Goal: Transaction & Acquisition: Purchase product/service

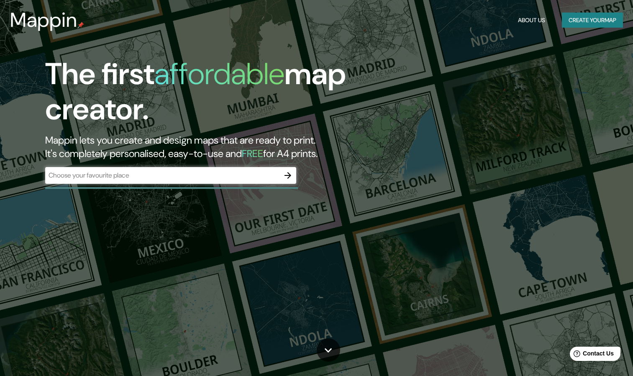
click at [182, 169] on div "​" at bounding box center [170, 175] width 251 height 17
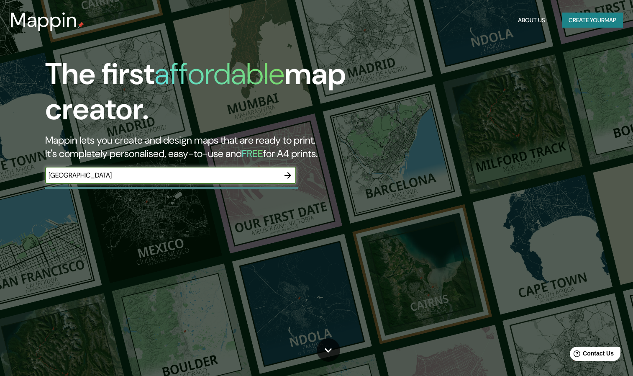
type input "[GEOGRAPHIC_DATA]"
click at [286, 172] on icon "button" at bounding box center [288, 175] width 10 height 10
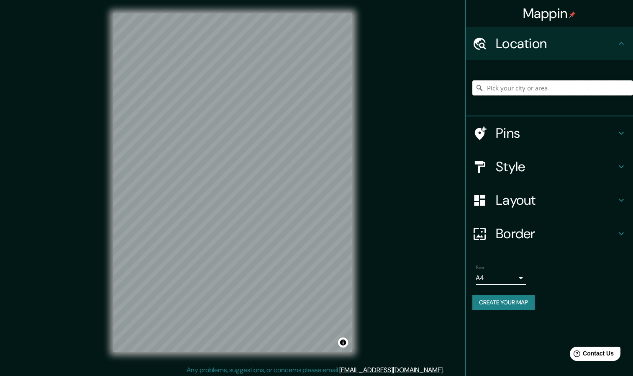
click at [510, 87] on input "Pick your city or area" at bounding box center [552, 87] width 161 height 15
click at [93, 207] on div "Mappin Location Pins Style Layout Border Choose a border. Hint : you can make l…" at bounding box center [316, 189] width 633 height 378
click at [520, 85] on input "Pick your city or area" at bounding box center [552, 87] width 161 height 15
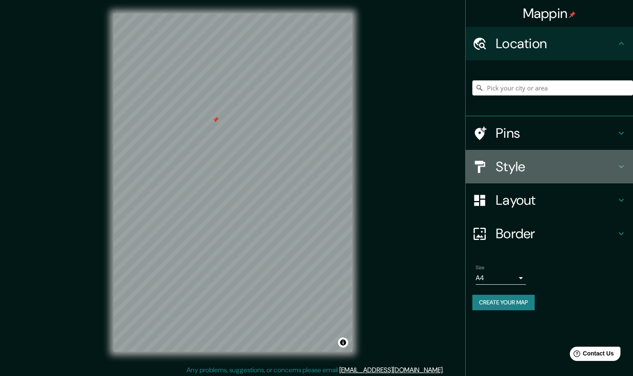
click at [612, 156] on div "Style" at bounding box center [548, 166] width 167 height 33
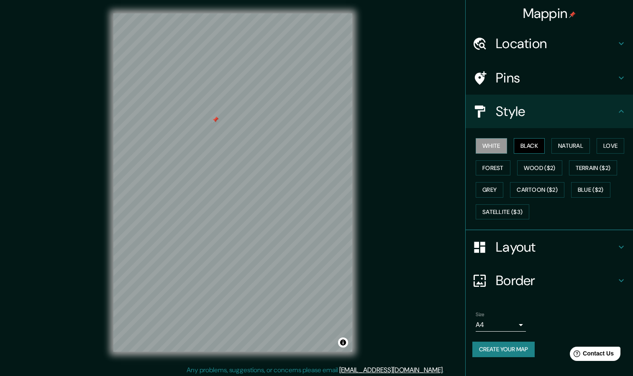
click at [538, 146] on button "Black" at bounding box center [528, 145] width 31 height 15
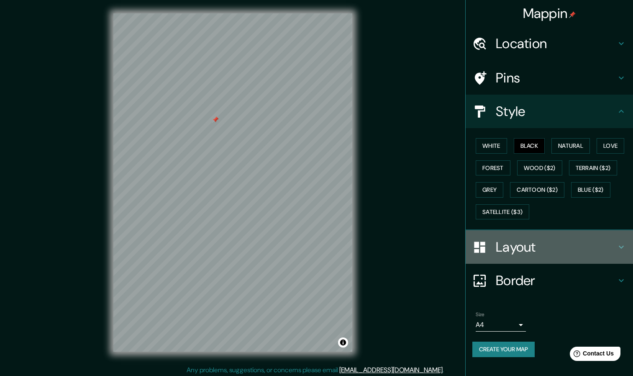
click at [621, 253] on div "Layout" at bounding box center [548, 246] width 167 height 33
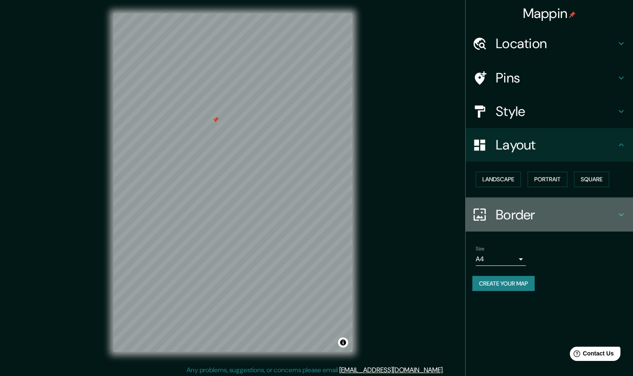
click at [617, 213] on icon at bounding box center [621, 214] width 10 height 10
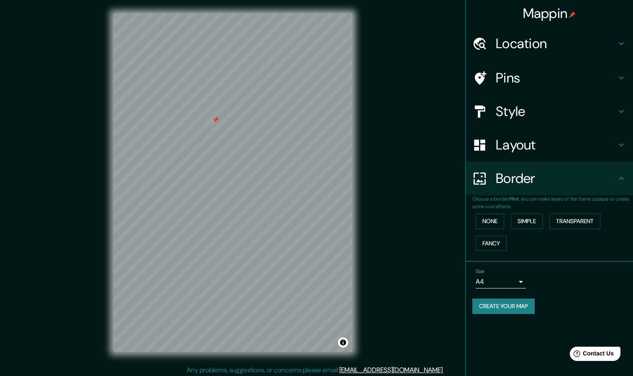
click at [621, 77] on icon at bounding box center [621, 78] width 10 height 10
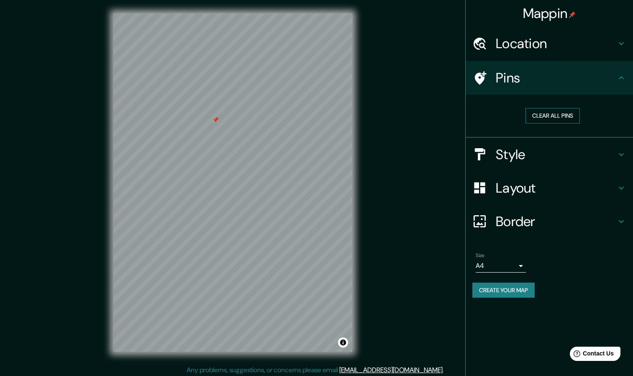
click at [539, 117] on button "Clear all pins" at bounding box center [552, 115] width 54 height 15
click at [621, 148] on div "Style" at bounding box center [548, 154] width 167 height 33
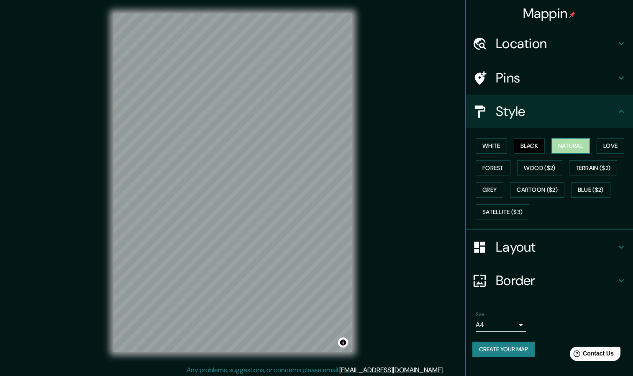
click at [581, 138] on button "Natural" at bounding box center [570, 145] width 38 height 15
click at [536, 143] on button "Black" at bounding box center [528, 145] width 31 height 15
click at [483, 145] on button "White" at bounding box center [490, 145] width 31 height 15
click at [612, 146] on button "Love" at bounding box center [610, 145] width 28 height 15
click at [490, 163] on button "Forest" at bounding box center [492, 167] width 35 height 15
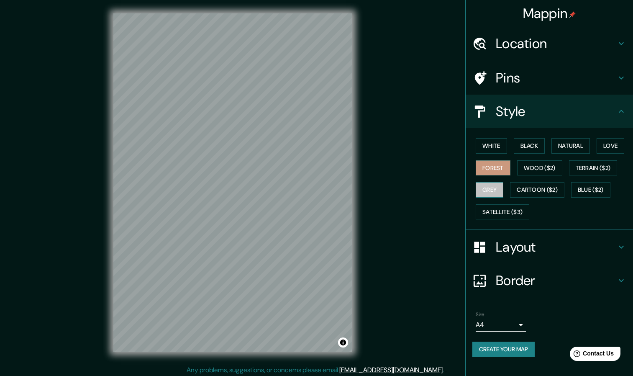
click at [495, 182] on button "Grey" at bounding box center [489, 189] width 28 height 15
click at [496, 149] on button "White" at bounding box center [490, 145] width 31 height 15
click at [544, 144] on button "Black" at bounding box center [528, 145] width 31 height 15
click at [570, 139] on button "Natural" at bounding box center [570, 145] width 38 height 15
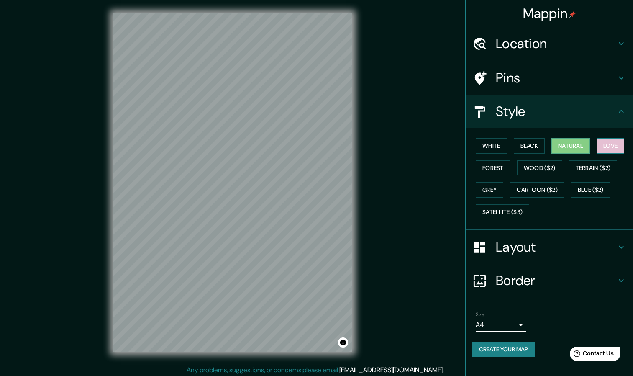
click at [622, 147] on button "Love" at bounding box center [610, 145] width 28 height 15
click at [479, 171] on button "Forest" at bounding box center [492, 167] width 35 height 15
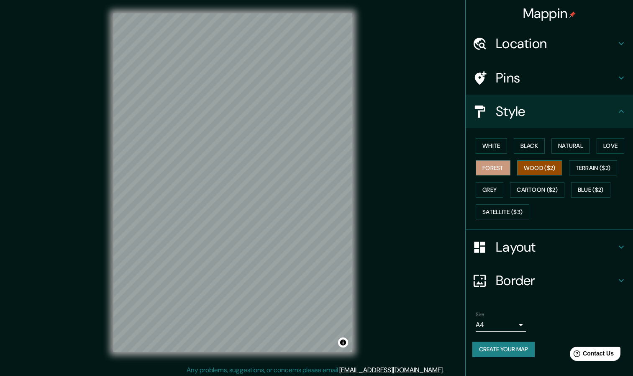
click at [529, 168] on button "Wood ($2)" at bounding box center [539, 167] width 45 height 15
click at [585, 166] on button "Terrain ($2)" at bounding box center [593, 167] width 49 height 15
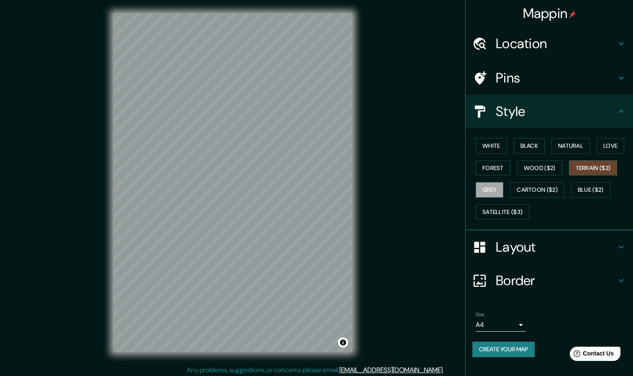
click at [494, 185] on button "Grey" at bounding box center [489, 189] width 28 height 15
click at [618, 279] on icon at bounding box center [621, 280] width 10 height 10
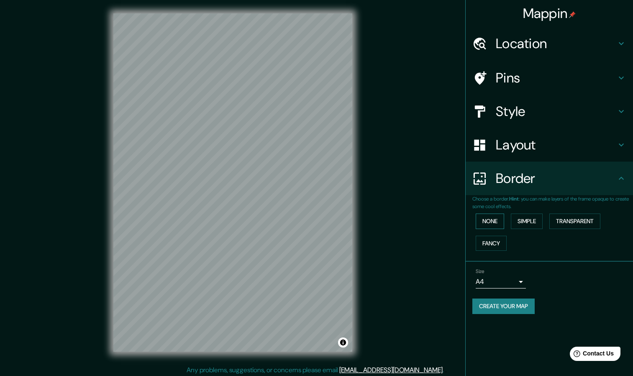
click at [498, 224] on button "None" at bounding box center [489, 220] width 28 height 15
click at [527, 225] on button "Simple" at bounding box center [527, 220] width 32 height 15
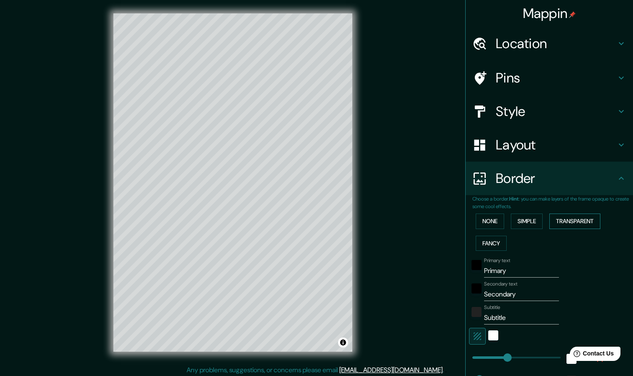
click at [564, 223] on button "Transparent" at bounding box center [574, 220] width 51 height 15
click at [488, 223] on button "None" at bounding box center [489, 220] width 28 height 15
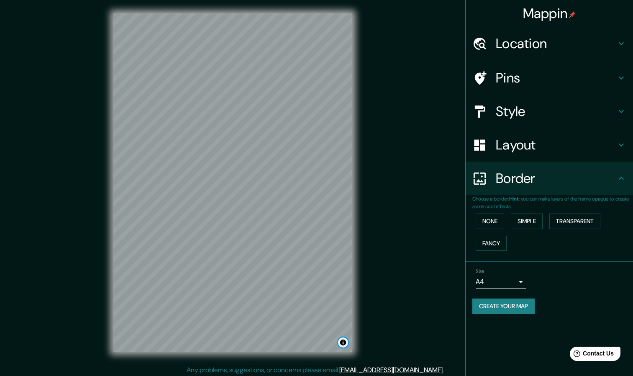
click at [344, 342] on button "Toggle attribution" at bounding box center [343, 342] width 10 height 10
click at [343, 342] on button "Toggle attribution" at bounding box center [343, 342] width 10 height 10
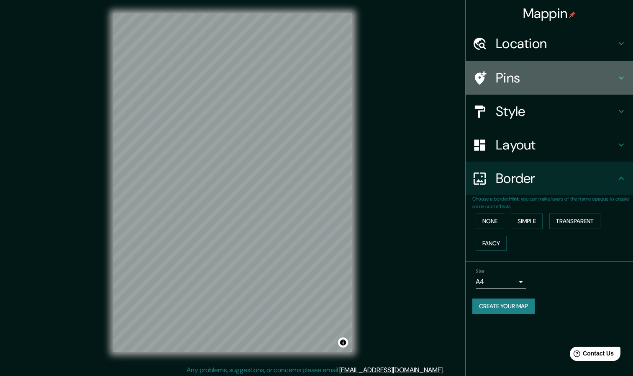
click at [625, 78] on icon at bounding box center [621, 78] width 10 height 10
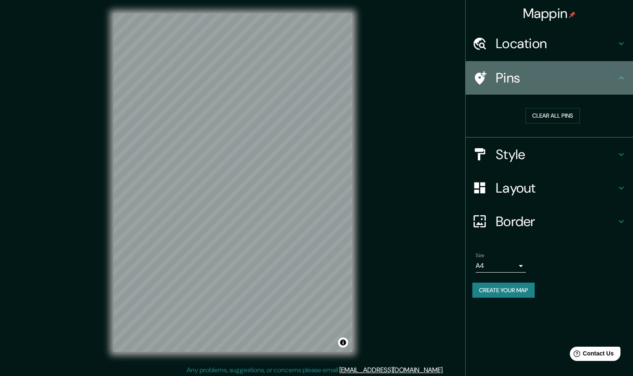
click at [496, 77] on h4 "Pins" at bounding box center [556, 77] width 120 height 17
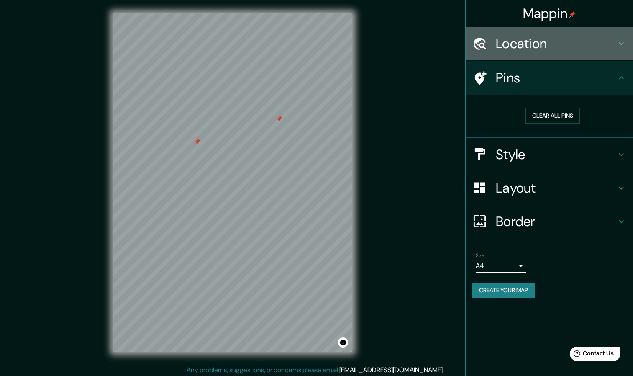
click at [622, 41] on icon at bounding box center [621, 43] width 10 height 10
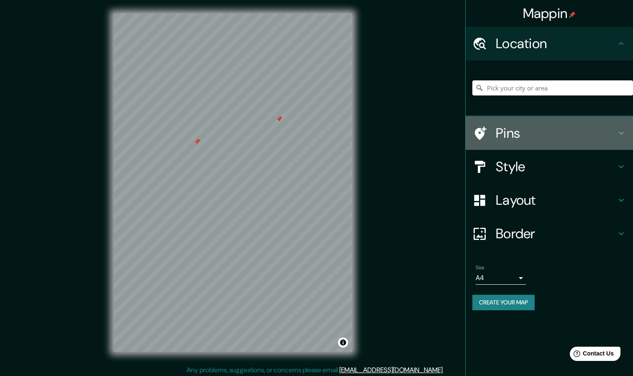
click at [618, 134] on icon at bounding box center [621, 133] width 10 height 10
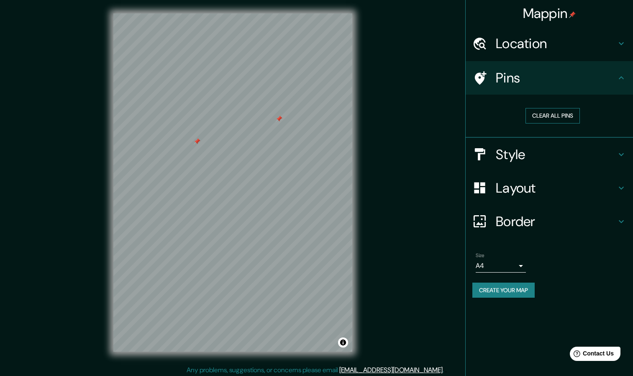
click at [562, 113] on button "Clear all pins" at bounding box center [552, 115] width 54 height 15
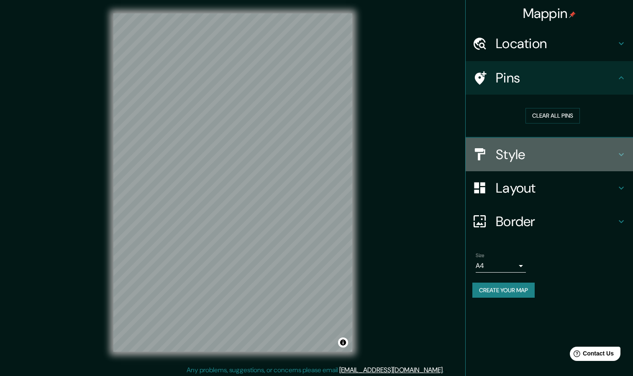
click at [624, 155] on icon at bounding box center [621, 154] width 10 height 10
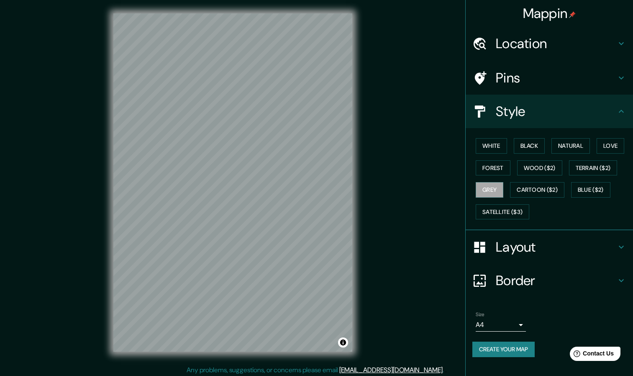
click at [625, 244] on icon at bounding box center [621, 247] width 10 height 10
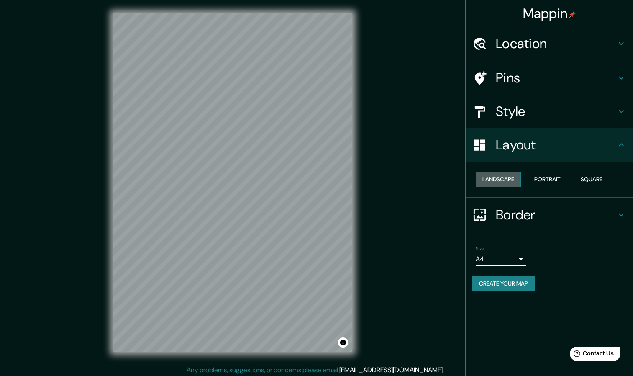
click at [515, 174] on button "Landscape" at bounding box center [497, 178] width 45 height 15
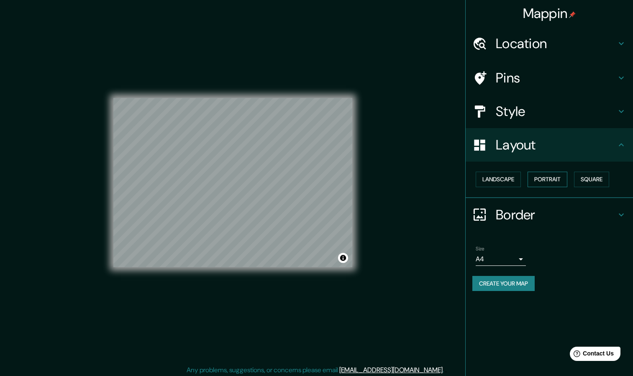
click at [543, 177] on button "Portrait" at bounding box center [547, 178] width 40 height 15
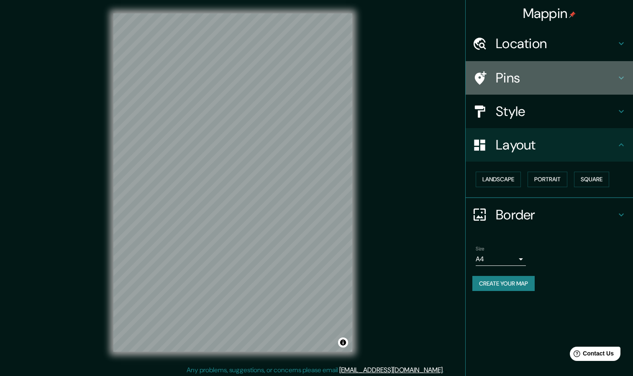
click at [622, 78] on icon at bounding box center [620, 78] width 5 height 3
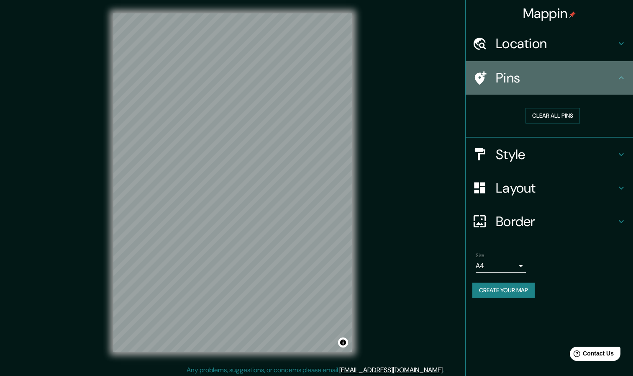
click at [622, 78] on icon at bounding box center [620, 77] width 5 height 3
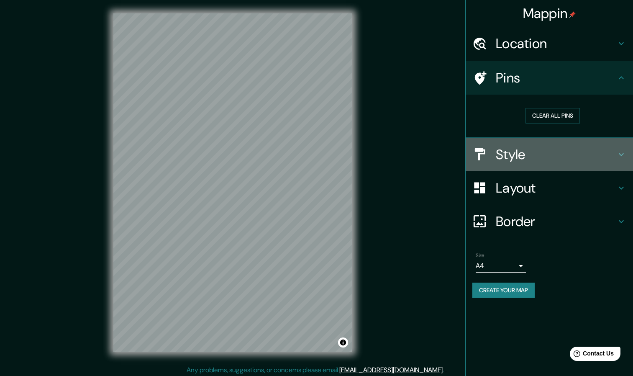
click at [623, 149] on icon at bounding box center [621, 154] width 10 height 10
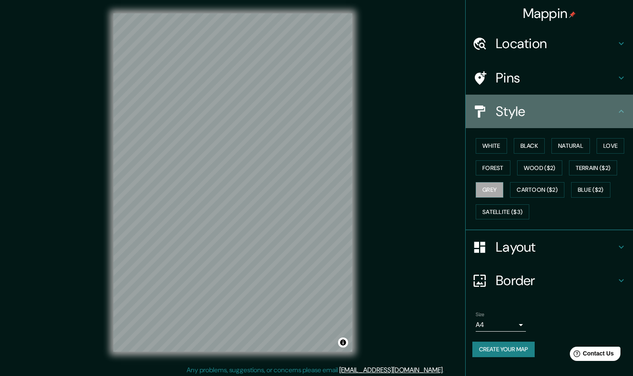
click at [623, 116] on div "Style" at bounding box center [548, 111] width 167 height 33
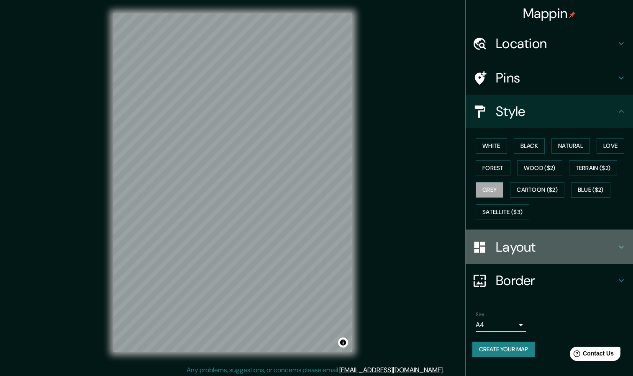
click at [628, 246] on div "Layout" at bounding box center [548, 246] width 167 height 33
